Goal: Transaction & Acquisition: Purchase product/service

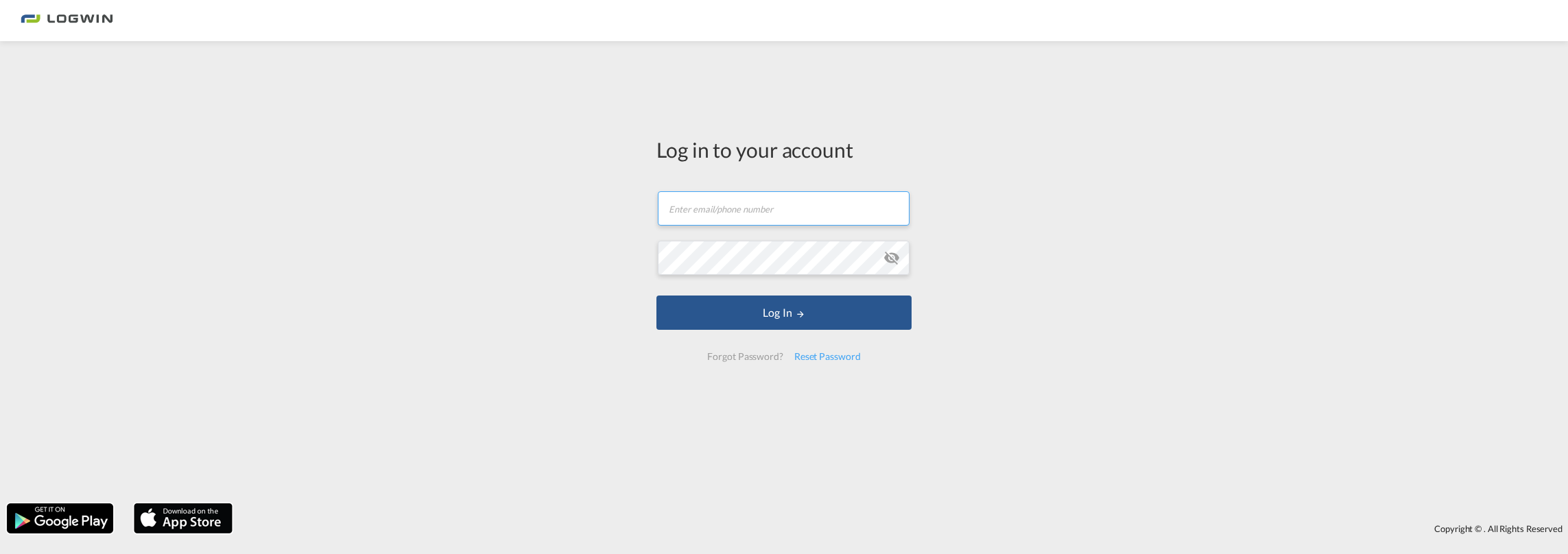
click at [702, 217] on input "text" at bounding box center [783, 209] width 252 height 35
type input "[EMAIL_ADDRESS][PERSON_NAME][DOMAIN_NAME]"
click at [656, 296] on button "Log In" at bounding box center [784, 313] width 255 height 35
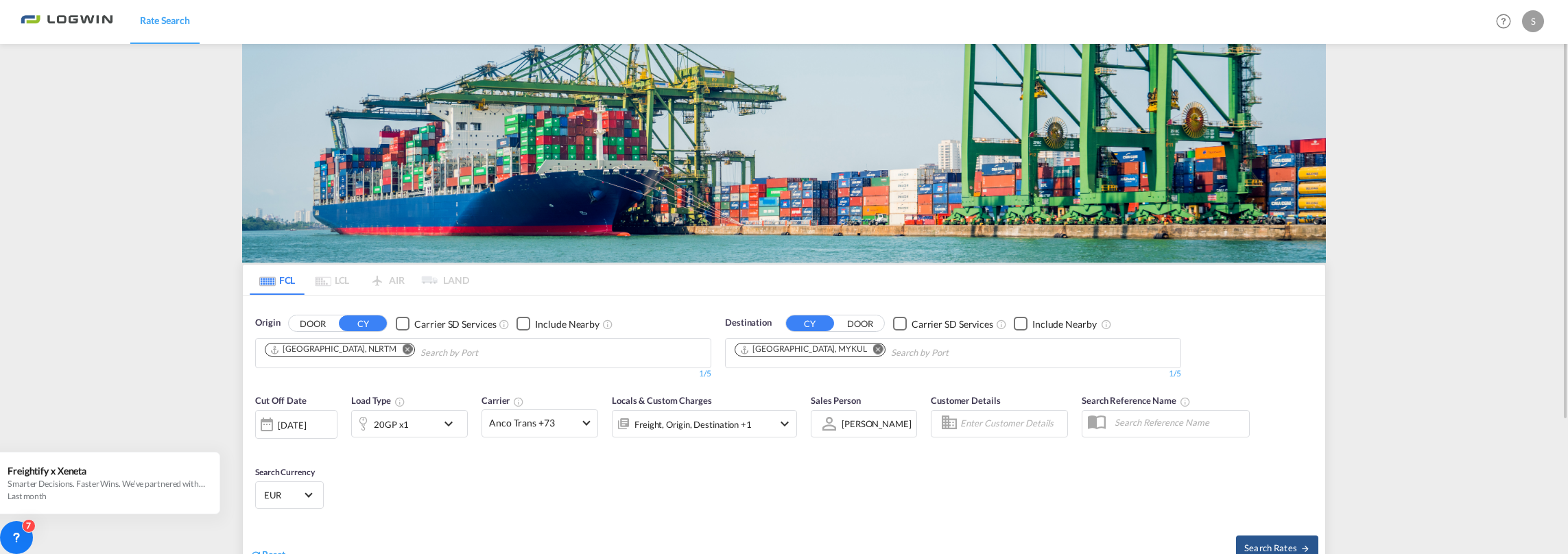
click at [873, 346] on md-icon "Remove" at bounding box center [879, 349] width 11 height 11
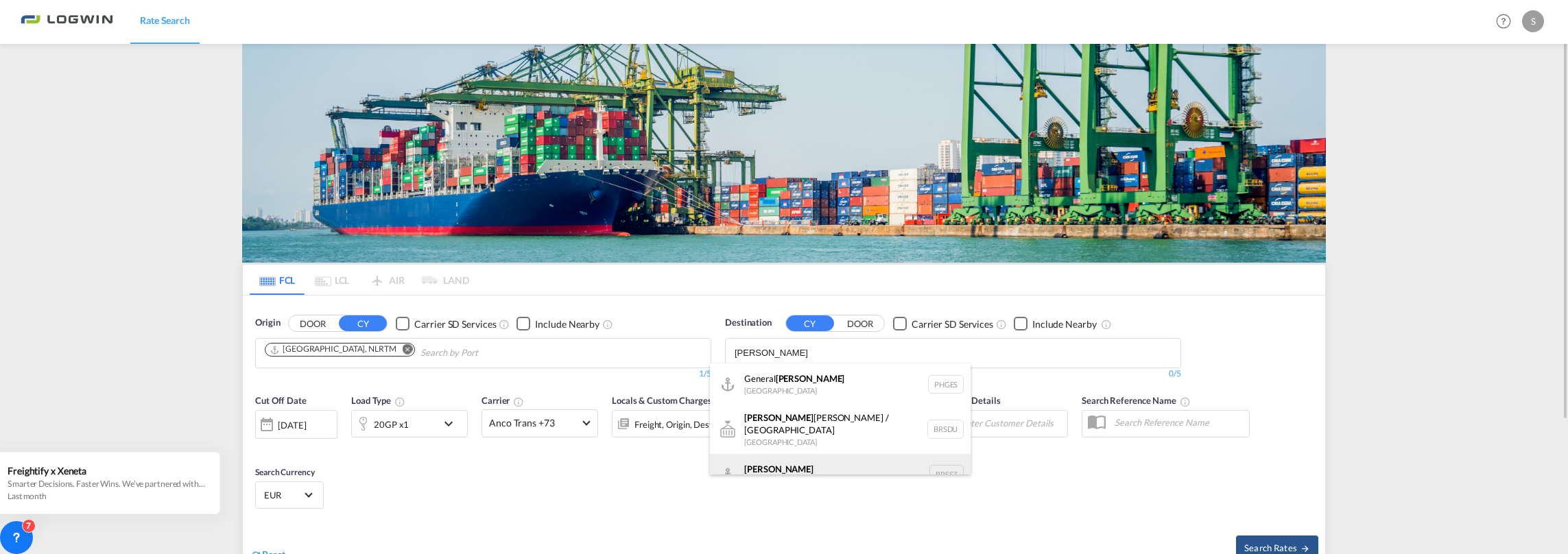
type input "[PERSON_NAME]"
click at [782, 464] on div "[PERSON_NAME] [GEOGRAPHIC_DATA] BRSSZ" at bounding box center [840, 474] width 261 height 41
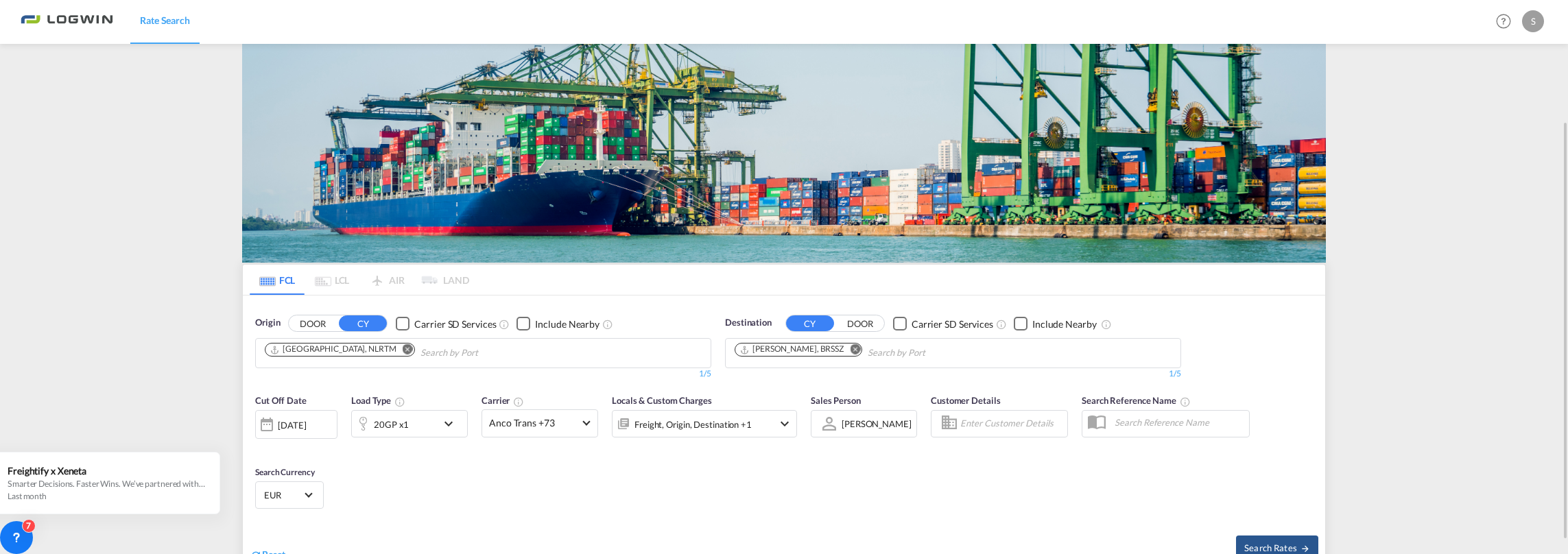
scroll to position [68, 0]
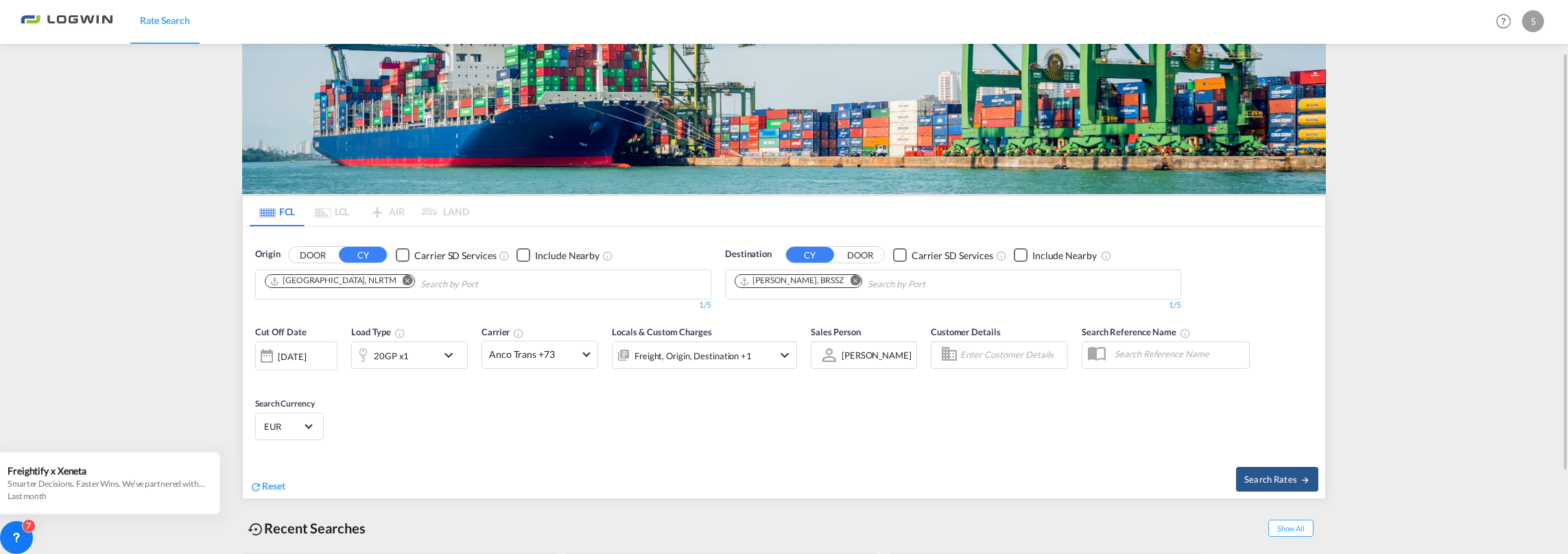
click at [306, 357] on div "[DATE]" at bounding box center [291, 357] width 28 height 12
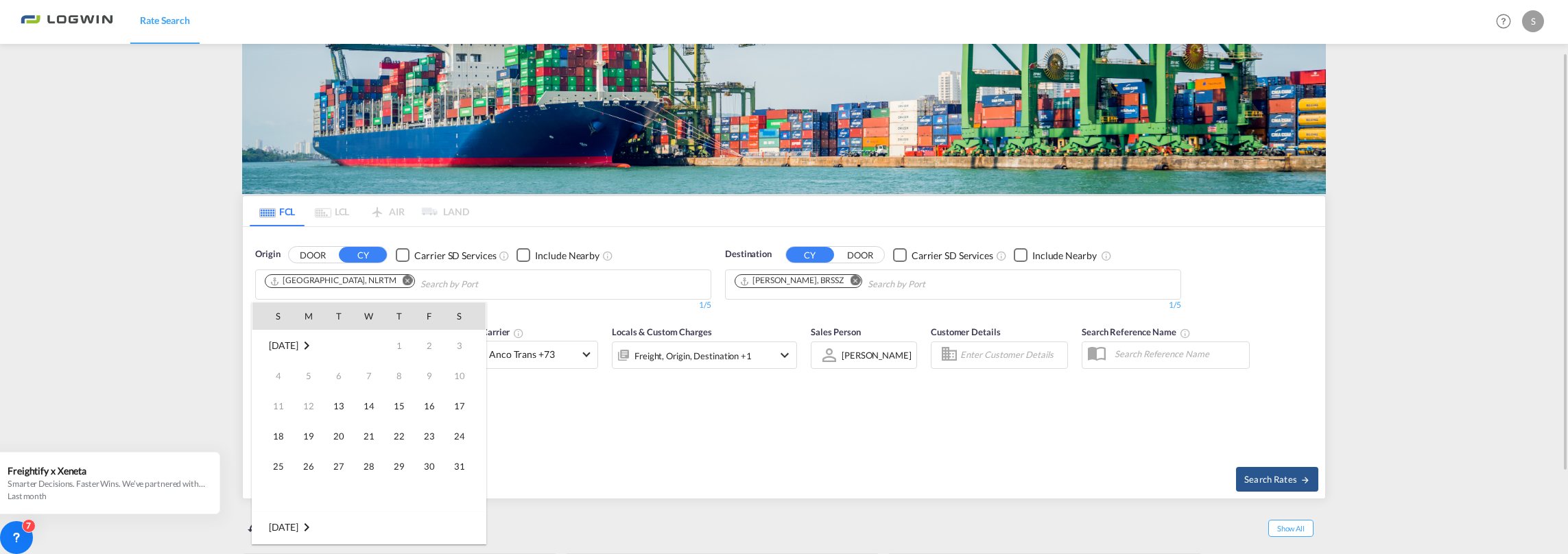
scroll to position [545, 0]
click at [427, 409] on span "15" at bounding box center [429, 405] width 28 height 28
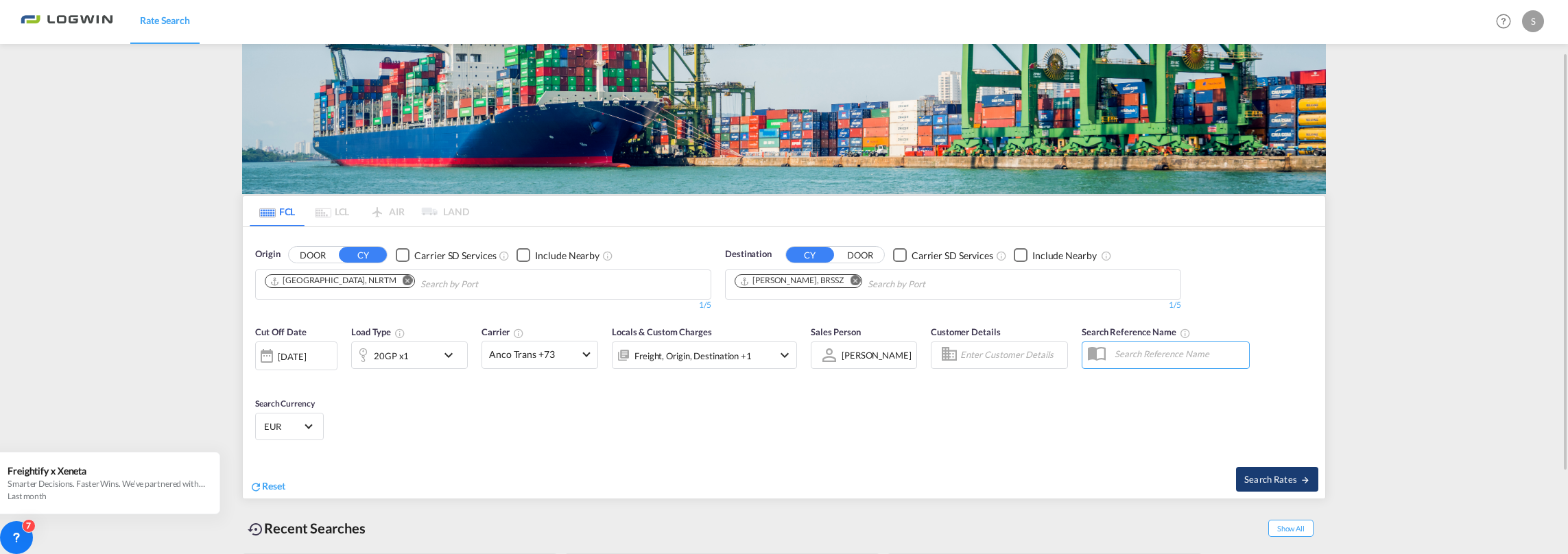
click at [1256, 481] on span "Search Rates" at bounding box center [1277, 479] width 66 height 11
type input "NLRTM to BRSSZ / [DATE]"
